Goal: Task Accomplishment & Management: Complete application form

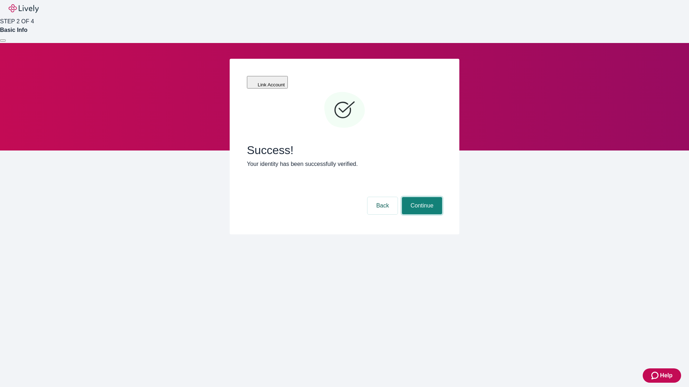
click at [421, 197] on button "Continue" at bounding box center [422, 205] width 40 height 17
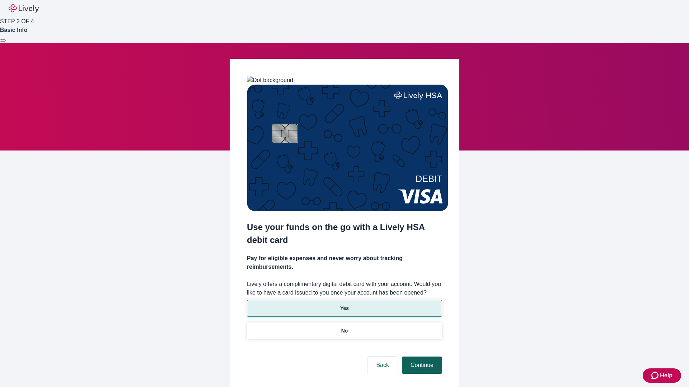
click at [344, 305] on p "Yes" at bounding box center [344, 309] width 9 height 8
click at [421, 357] on button "Continue" at bounding box center [422, 365] width 40 height 17
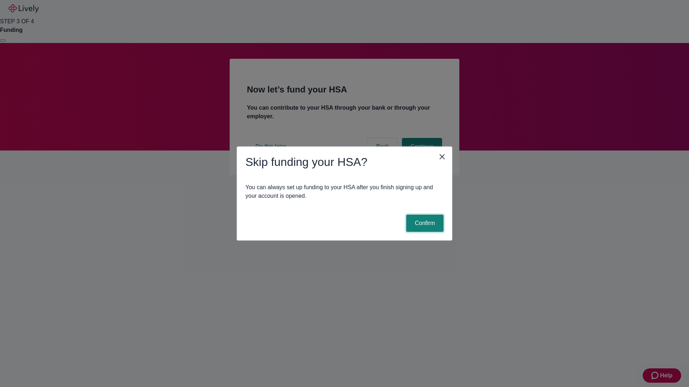
click at [424, 223] on button "Confirm" at bounding box center [424, 223] width 37 height 17
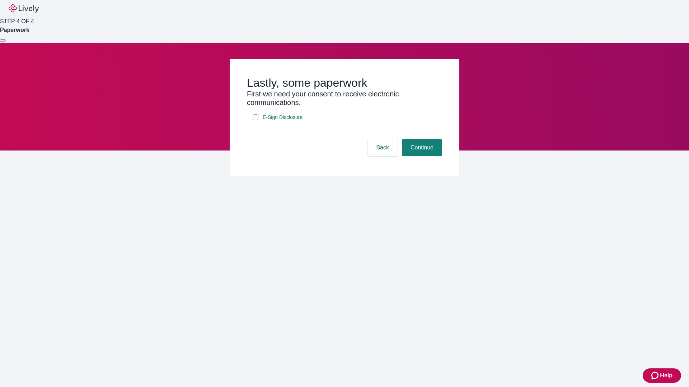
click at [255, 120] on input "E-Sign Disclosure" at bounding box center [255, 117] width 6 height 6
checkbox input "true"
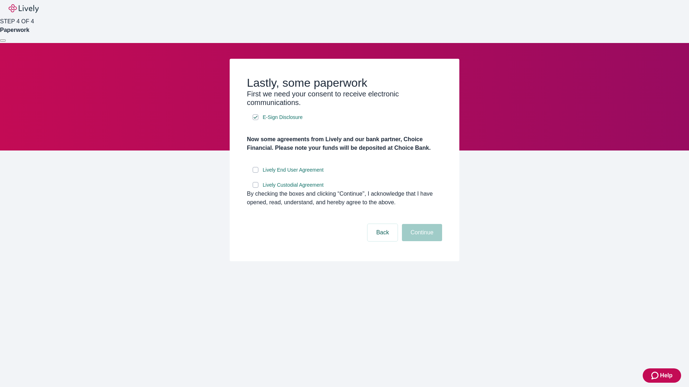
click at [255, 173] on input "Lively End User Agreement" at bounding box center [255, 170] width 6 height 6
checkbox input "true"
click at [255, 188] on input "Lively Custodial Agreement" at bounding box center [255, 185] width 6 height 6
checkbox input "true"
click at [421, 241] on button "Continue" at bounding box center [422, 232] width 40 height 17
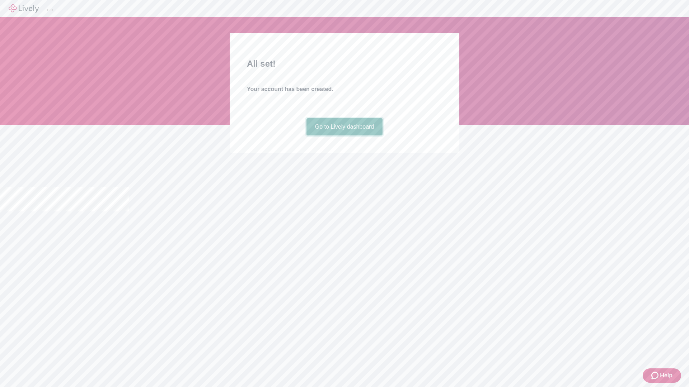
click at [344, 136] on link "Go to Lively dashboard" at bounding box center [344, 126] width 76 height 17
